Goal: Task Accomplishment & Management: Use online tool/utility

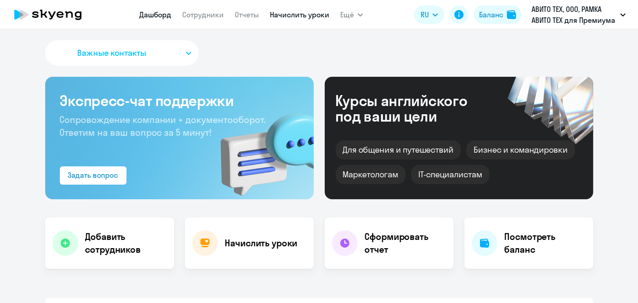
click at [293, 11] on link "Начислить уроки" at bounding box center [299, 14] width 59 height 9
select select "30"
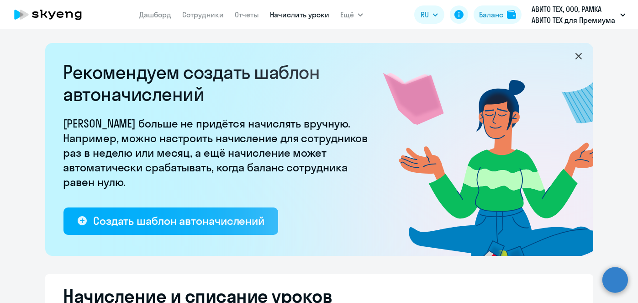
select select "10"
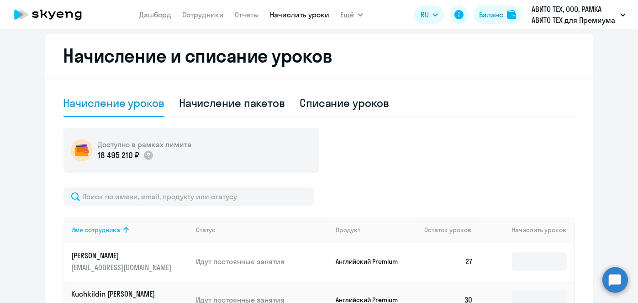
scroll to position [246, 0]
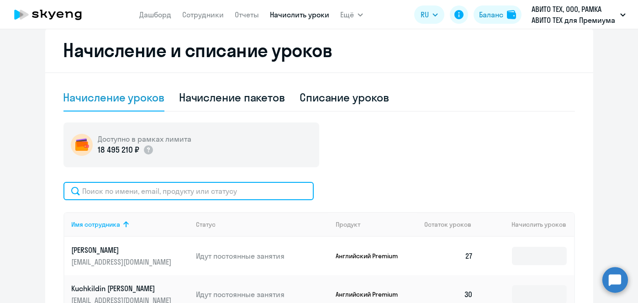
click at [210, 186] on input "text" at bounding box center [188, 191] width 250 height 18
paste input "[PERSON_NAME]"
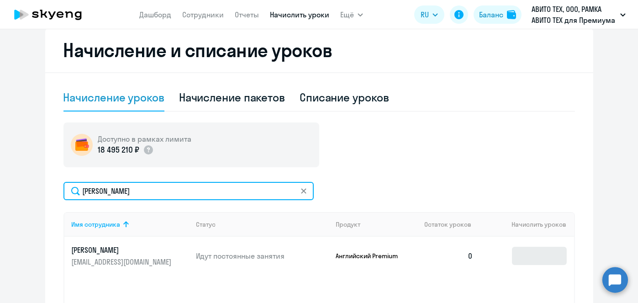
type input "[PERSON_NAME]"
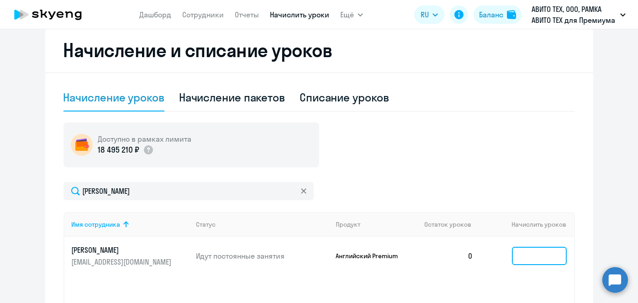
click at [519, 247] on input at bounding box center [539, 256] width 55 height 18
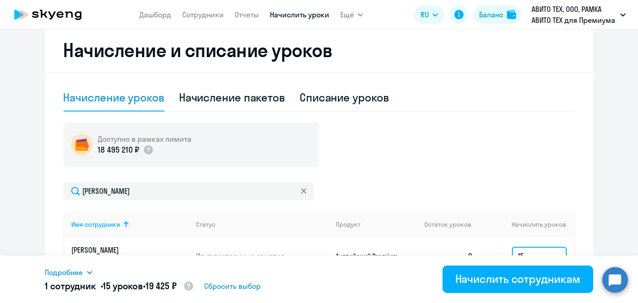
type input "15"
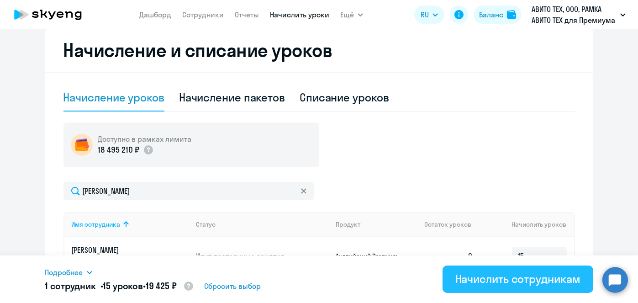
click at [539, 279] on div "Начислить сотрудникам" at bounding box center [517, 278] width 125 height 15
